Goal: Transaction & Acquisition: Download file/media

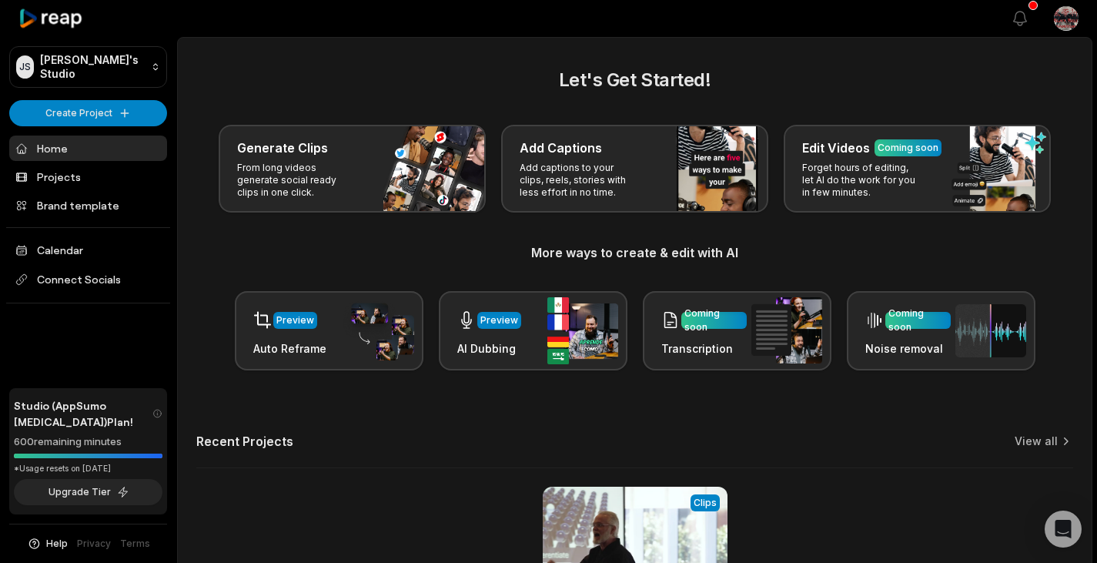
scroll to position [205, 0]
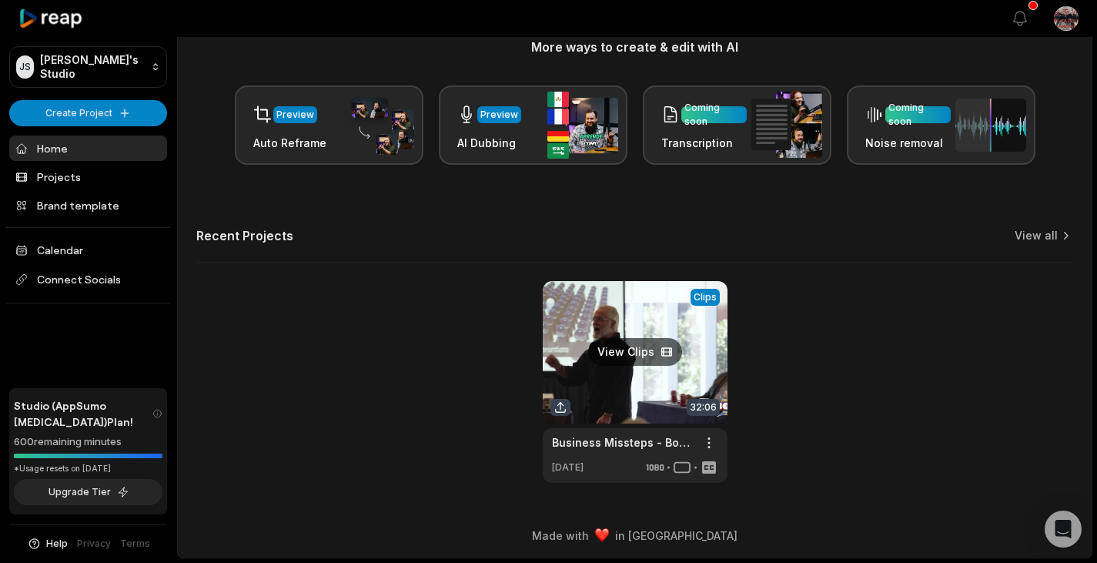
click at [710, 295] on link at bounding box center [635, 382] width 185 height 202
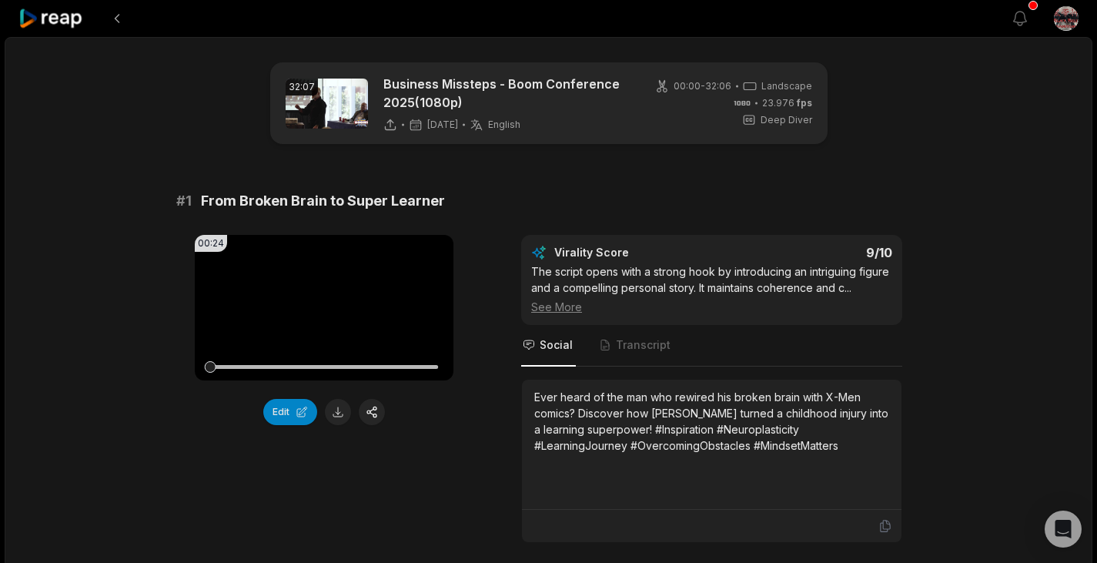
scroll to position [77, 0]
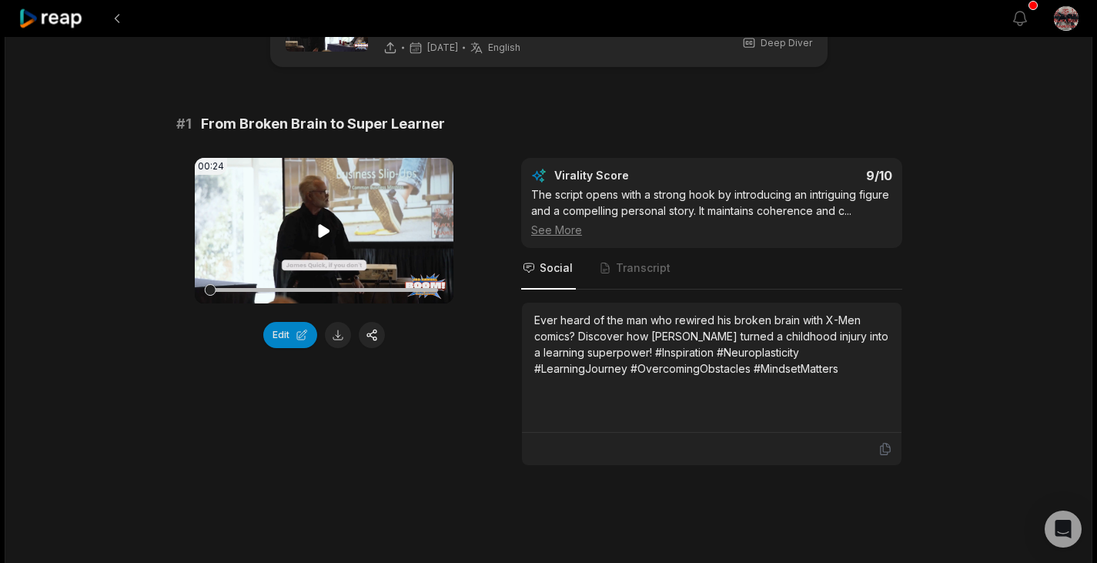
click at [322, 234] on icon at bounding box center [325, 230] width 12 height 13
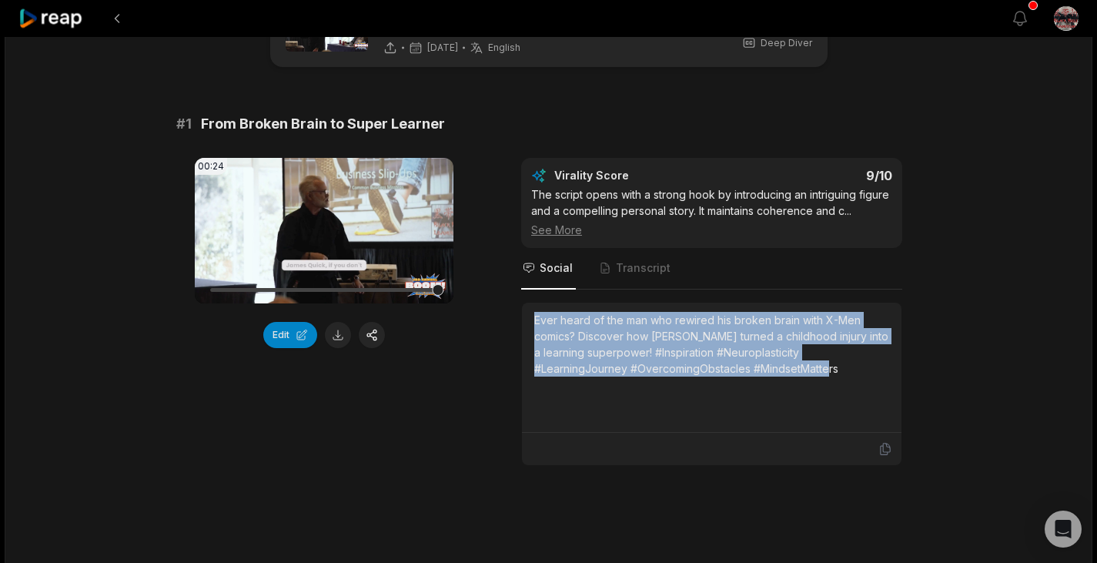
drag, startPoint x: 763, startPoint y: 372, endPoint x: 534, endPoint y: 316, distance: 235.6
click at [534, 316] on div "Ever heard of the man who rewired his broken brain with X-Men comics? Discover …" at bounding box center [711, 344] width 355 height 65
copy div "Ever heard of the man who rewired his broken brain with X-Men comics? Discover …"
click at [339, 340] on button at bounding box center [338, 335] width 26 height 26
